Goal: Transaction & Acquisition: Purchase product/service

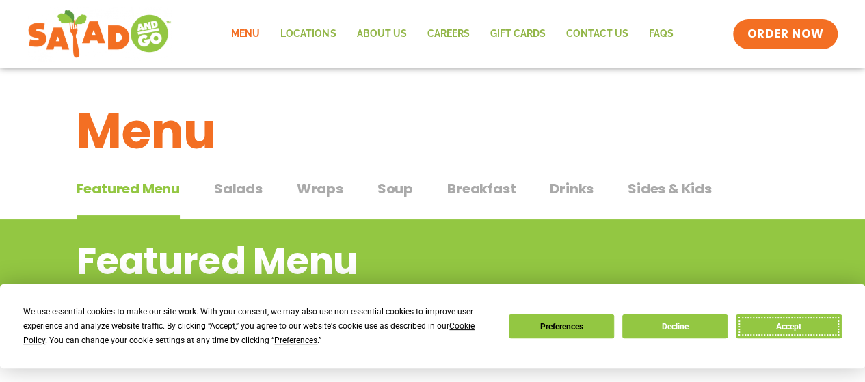
click at [808, 317] on button "Accept" at bounding box center [788, 327] width 105 height 24
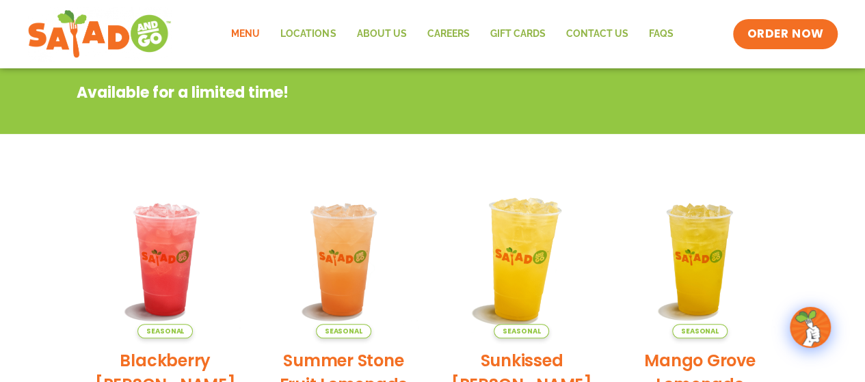
scroll to position [68, 0]
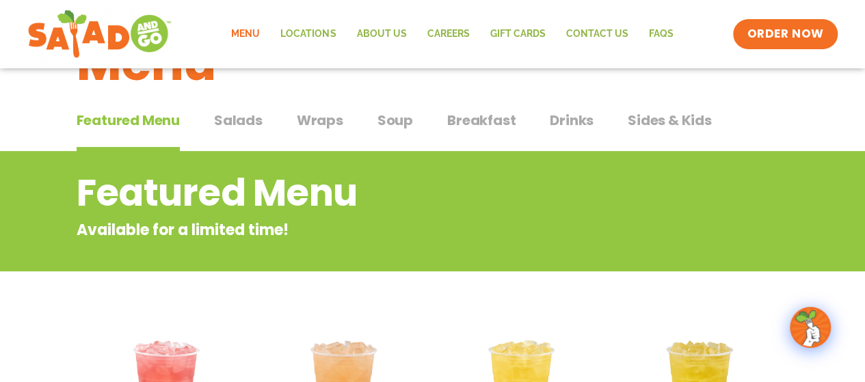
click at [311, 124] on span "Wraps" at bounding box center [320, 120] width 47 height 21
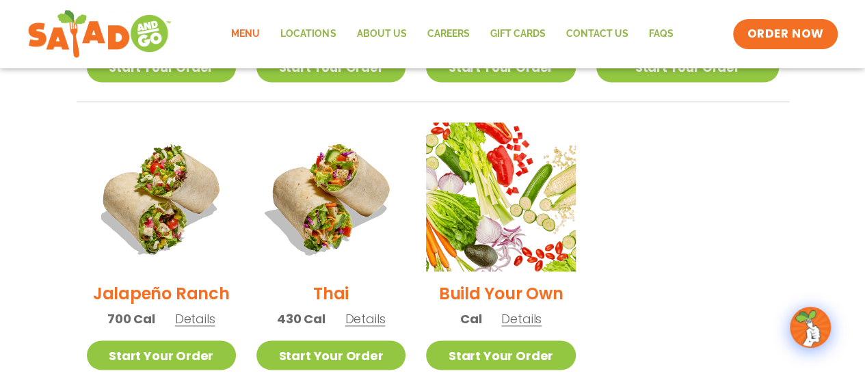
scroll to position [1026, 0]
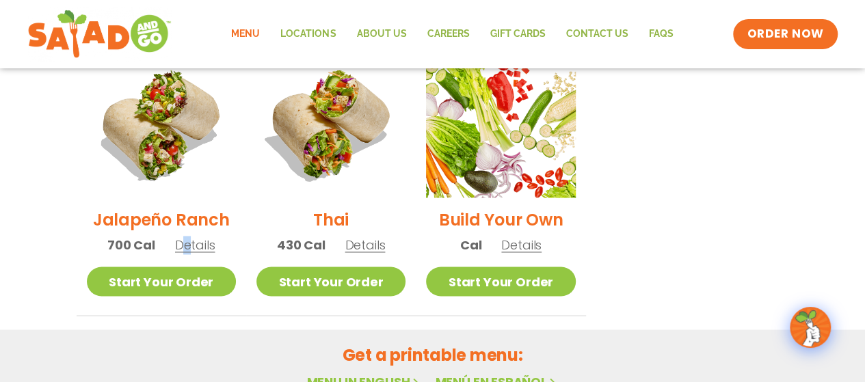
click at [190, 237] on span "Details" at bounding box center [195, 245] width 40 height 17
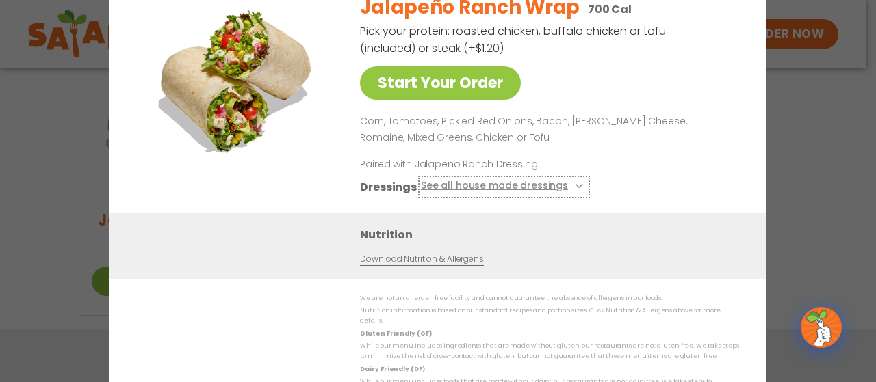
click at [568, 188] on button "See all house made dressings" at bounding box center [504, 186] width 166 height 17
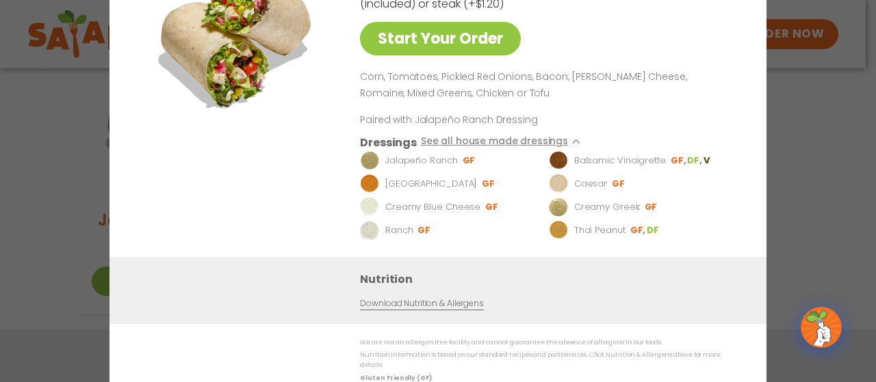
click at [744, 58] on div "Start Your Order Jalapeño Ranch Wrap 700 Cal Pick your protein: roasted chicken…" at bounding box center [437, 191] width 657 height 561
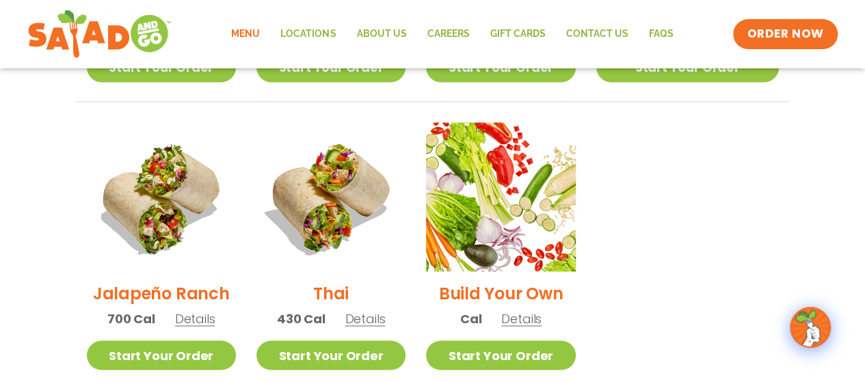
scroll to position [1078, 0]
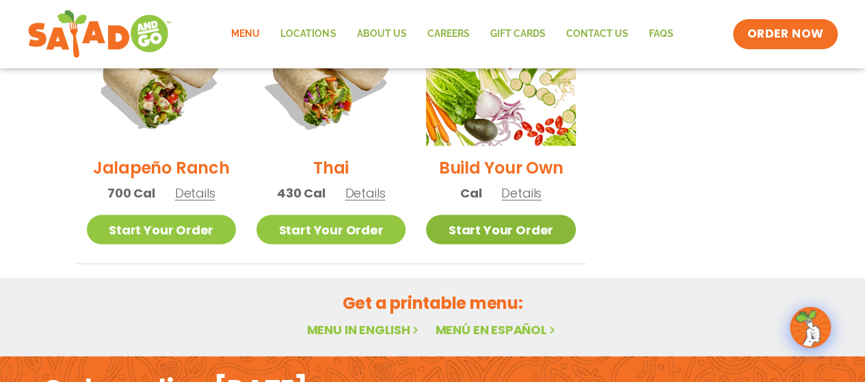
click at [505, 215] on link "Start Your Order" at bounding box center [500, 229] width 149 height 29
